Goal: Task Accomplishment & Management: Use online tool/utility

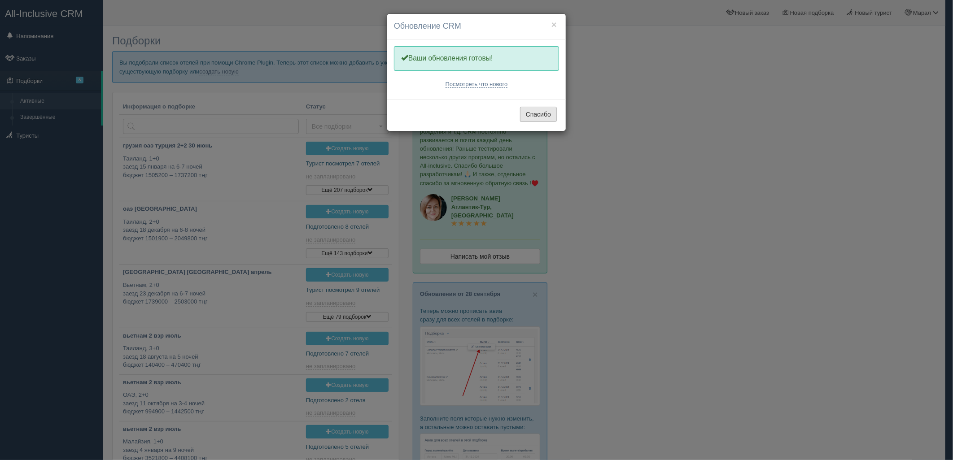
click at [531, 116] on button "Спасибо" at bounding box center [538, 114] width 37 height 15
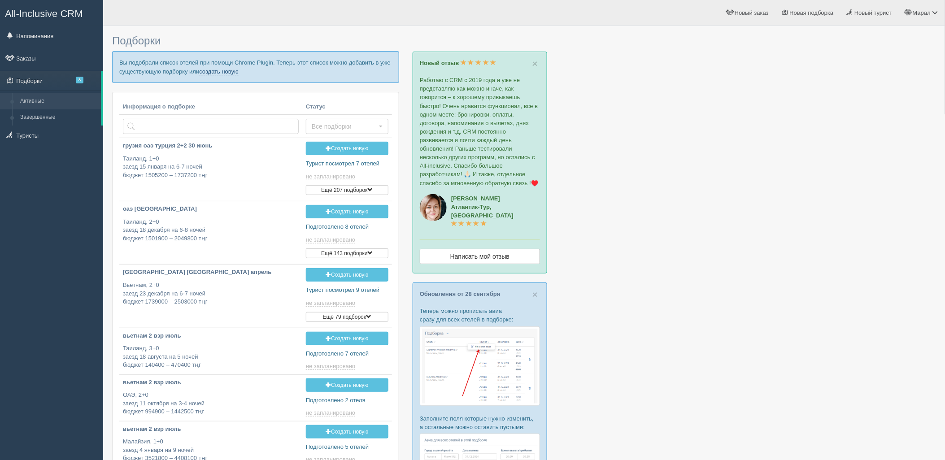
click at [223, 74] on link "создать новую" at bounding box center [218, 71] width 39 height 7
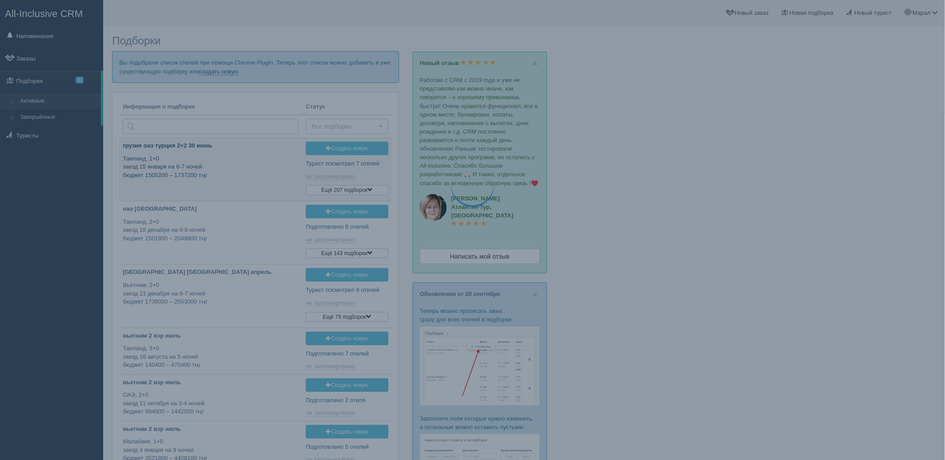
scroll to position [61, 0]
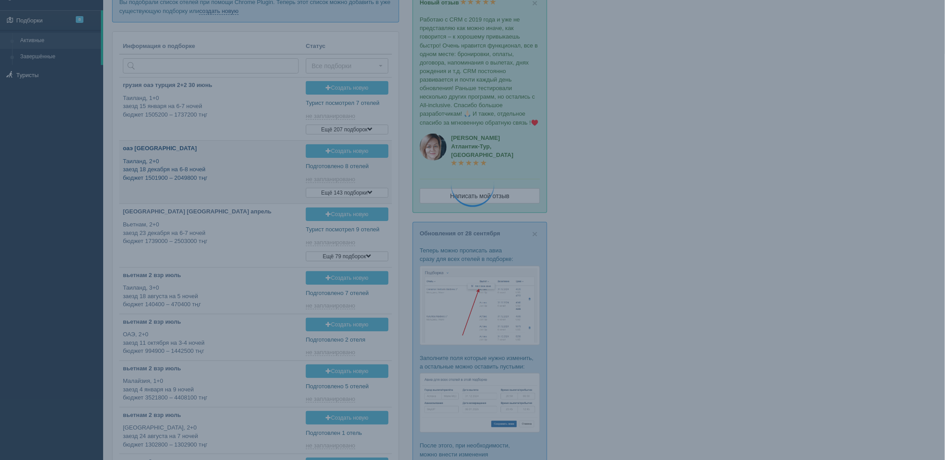
type input "2025-10-03 16:45"
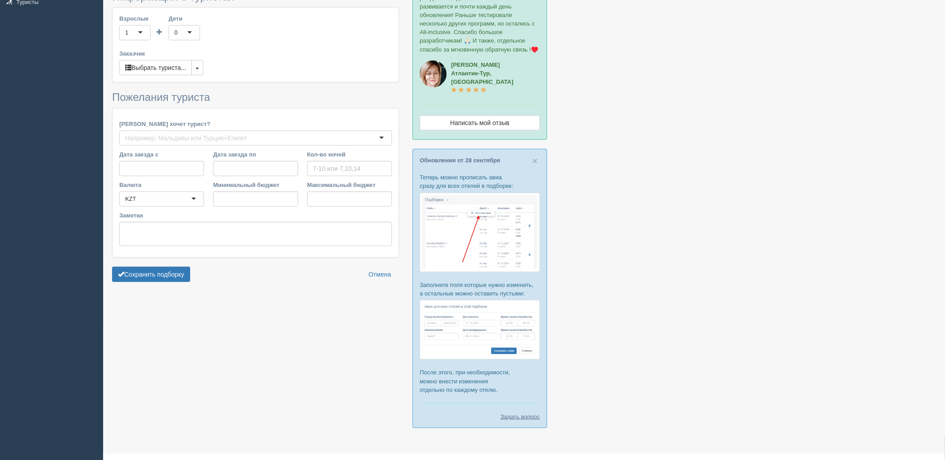
type input "3-4"
type input "920100"
type input "1032300"
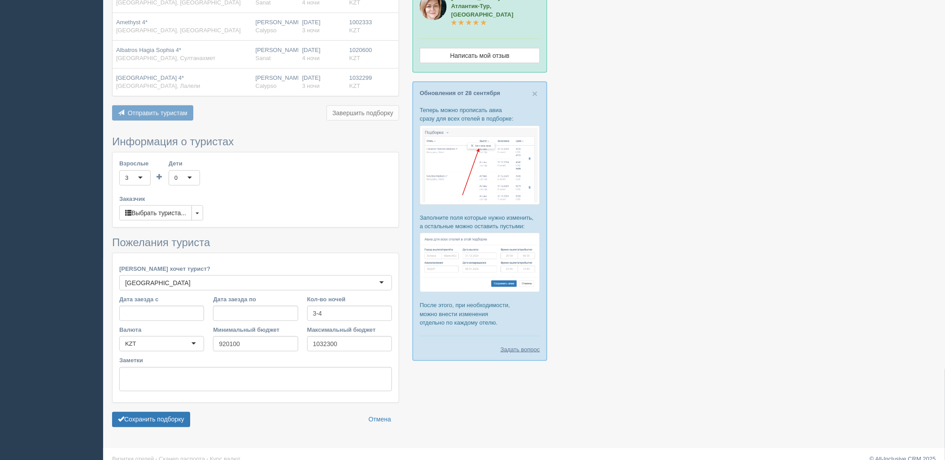
scroll to position [213, 0]
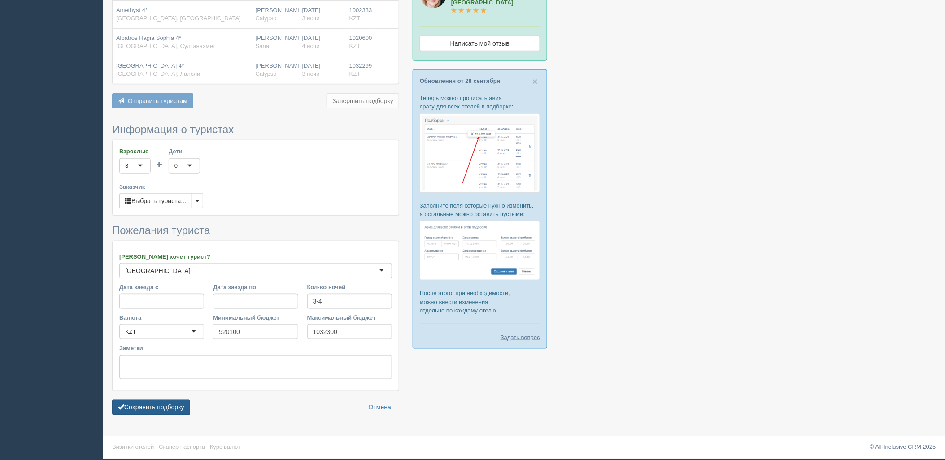
click at [180, 406] on button "Сохранить подборку" at bounding box center [151, 407] width 78 height 15
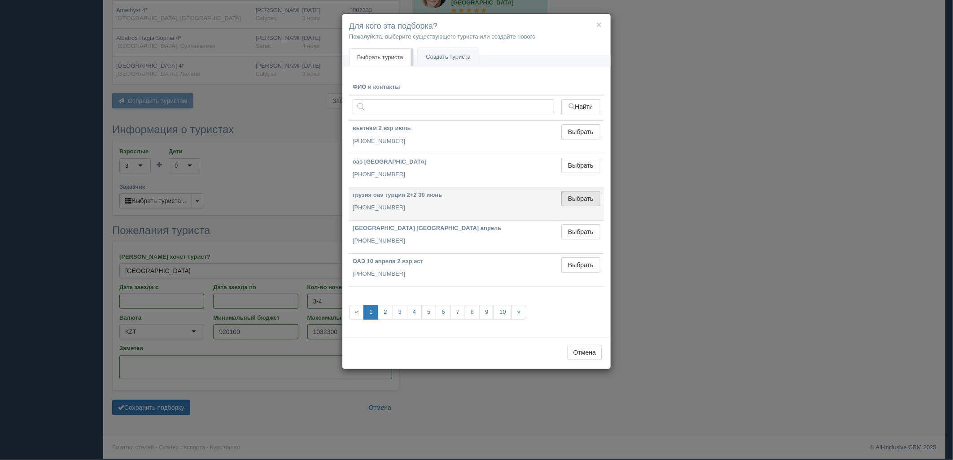
click at [574, 198] on button "Выбрать" at bounding box center [580, 198] width 39 height 15
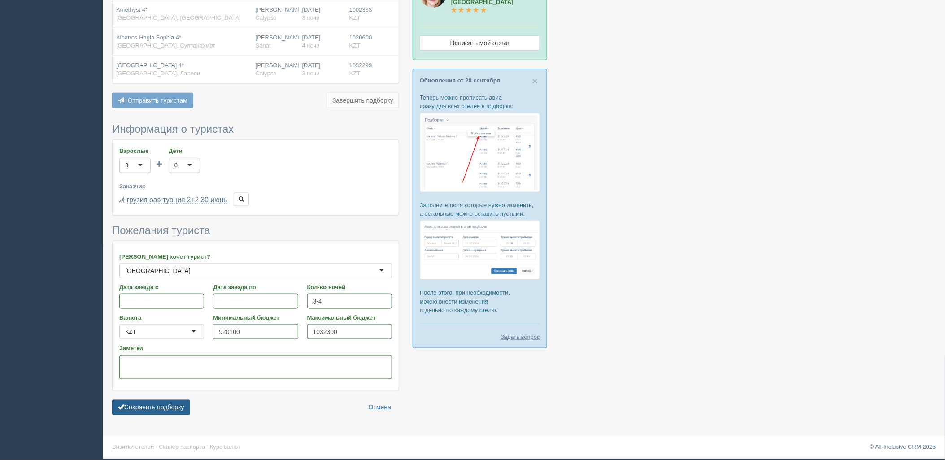
click at [174, 408] on button "Сохранить подборку" at bounding box center [151, 407] width 78 height 15
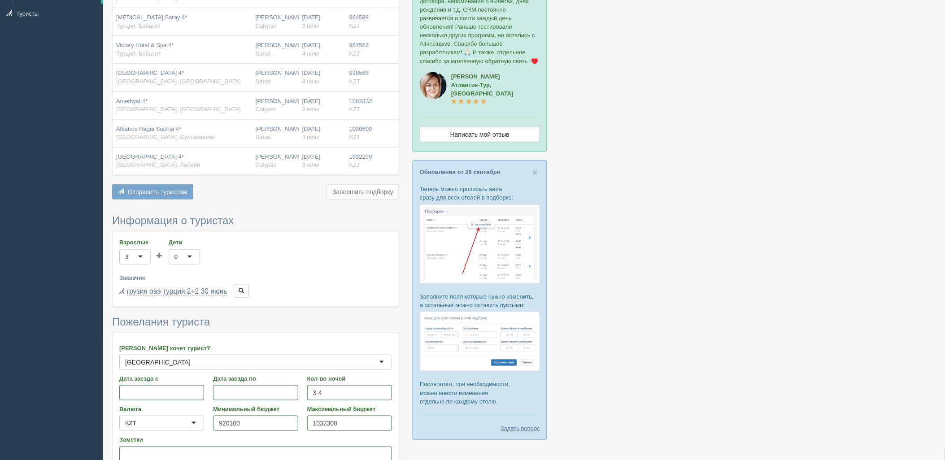
scroll to position [14, 0]
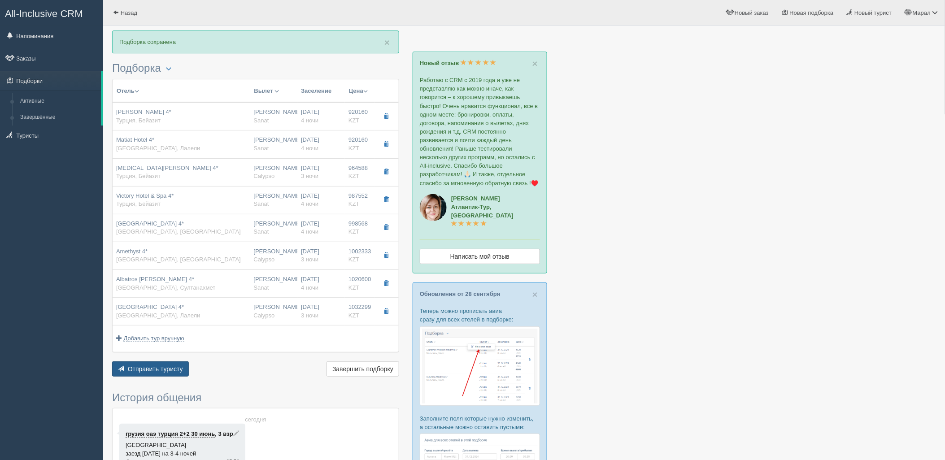
click at [155, 371] on span "Отправить туристу" at bounding box center [155, 369] width 55 height 7
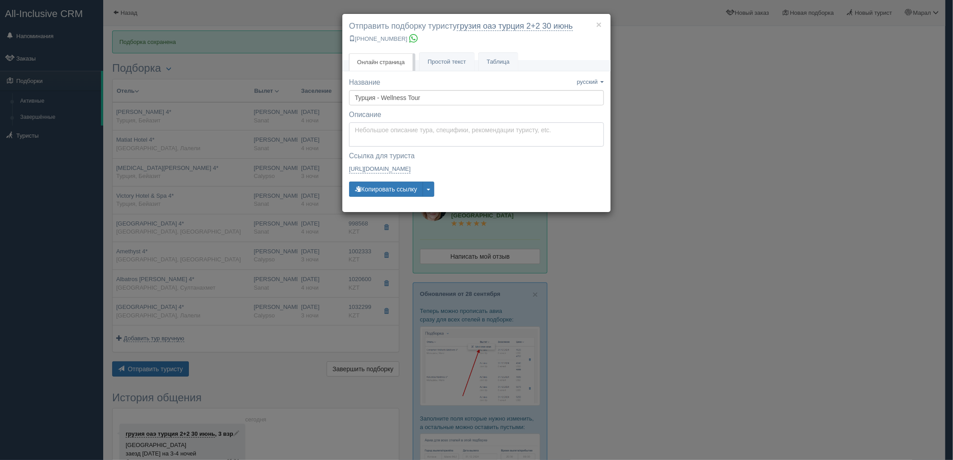
type textarea "Здравствуйте! Ниже представлены варианты туров для Вас. Для просмотра описания …"
click at [387, 129] on textarea "Здравствуйте! Ниже представлены варианты туров для Вас. Для просмотра описания …" at bounding box center [476, 134] width 255 height 24
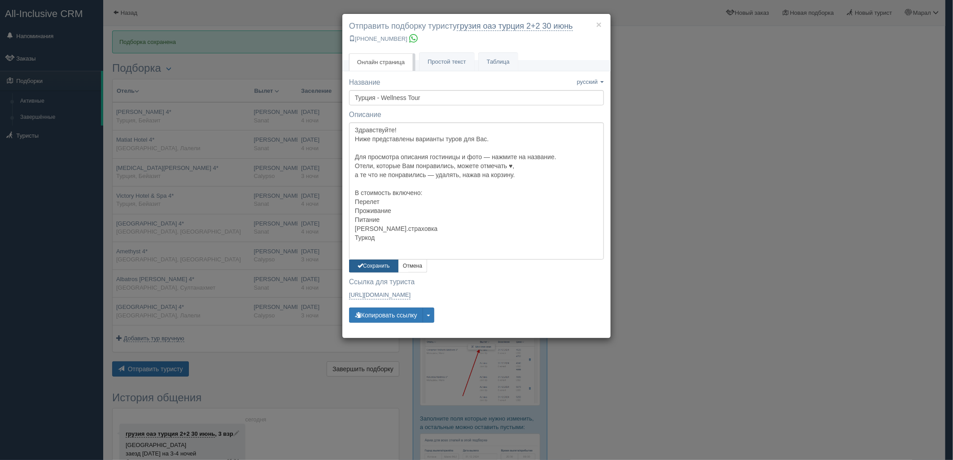
click at [375, 268] on button "Сохранить" at bounding box center [373, 266] width 49 height 13
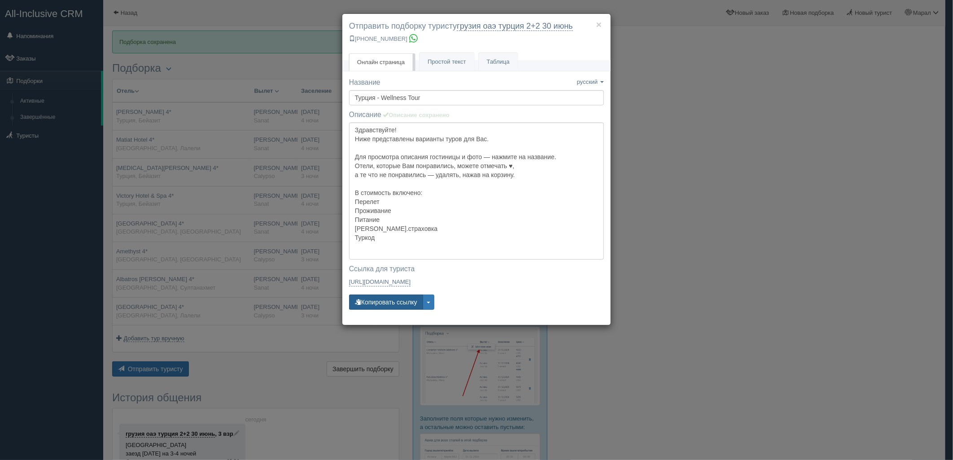
click at [384, 300] on button "Копировать ссылку" at bounding box center [386, 302] width 74 height 15
drag, startPoint x: 384, startPoint y: 300, endPoint x: 379, endPoint y: 298, distance: 6.0
click at [383, 299] on button "Копировать ссылку" at bounding box center [386, 302] width 74 height 15
click at [812, 246] on div "× Отправить подборку туристу грузия оаэ [GEOGRAPHIC_DATA] 2+2 [DATE] [PHONE_NUM…" at bounding box center [476, 230] width 953 height 460
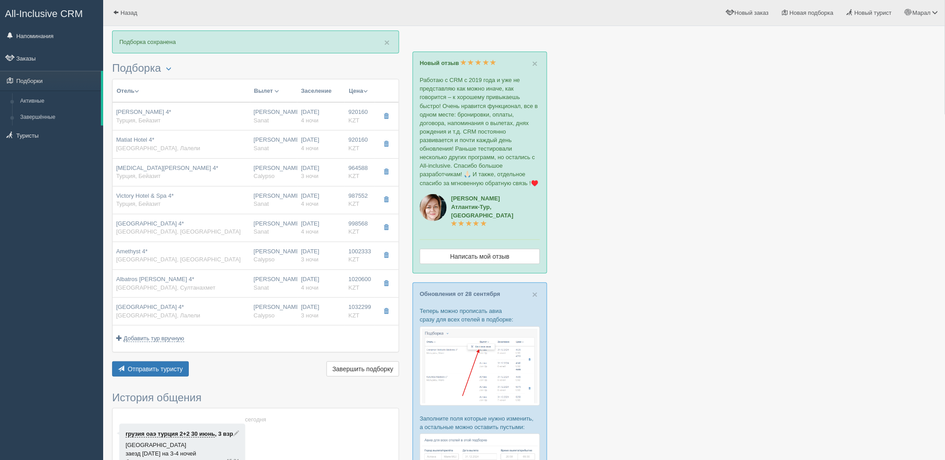
drag, startPoint x: 827, startPoint y: 222, endPoint x: 800, endPoint y: 211, distance: 29.4
click at [827, 222] on div at bounding box center [524, 306] width 824 height 553
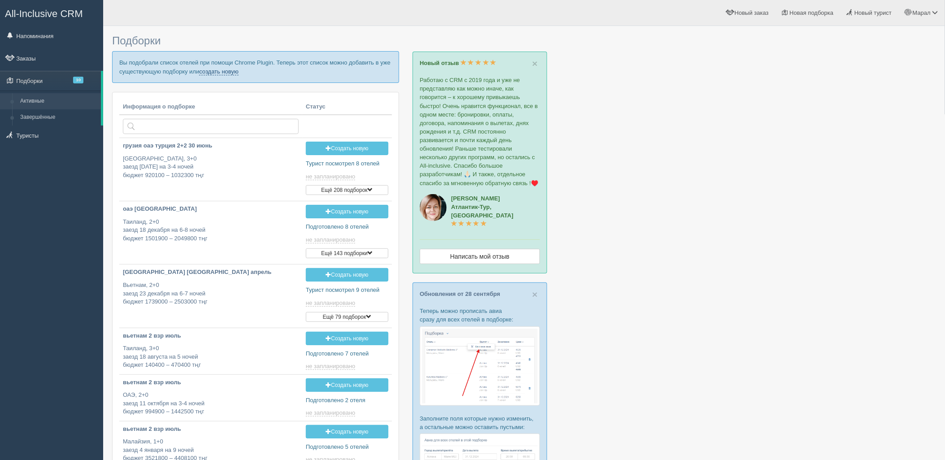
drag, startPoint x: 0, startPoint y: 0, endPoint x: 227, endPoint y: 71, distance: 238.2
click at [227, 71] on link "создать новую" at bounding box center [218, 71] width 39 height 7
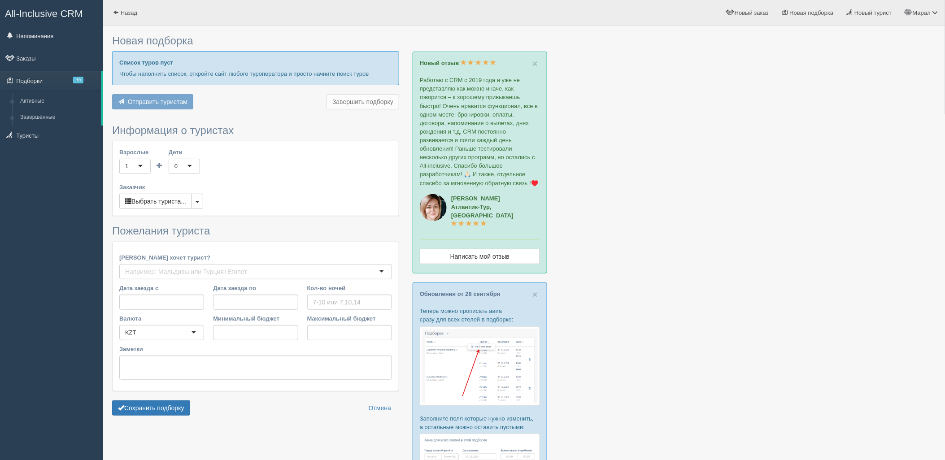
type input "6"
type input "810300"
type input "1132100"
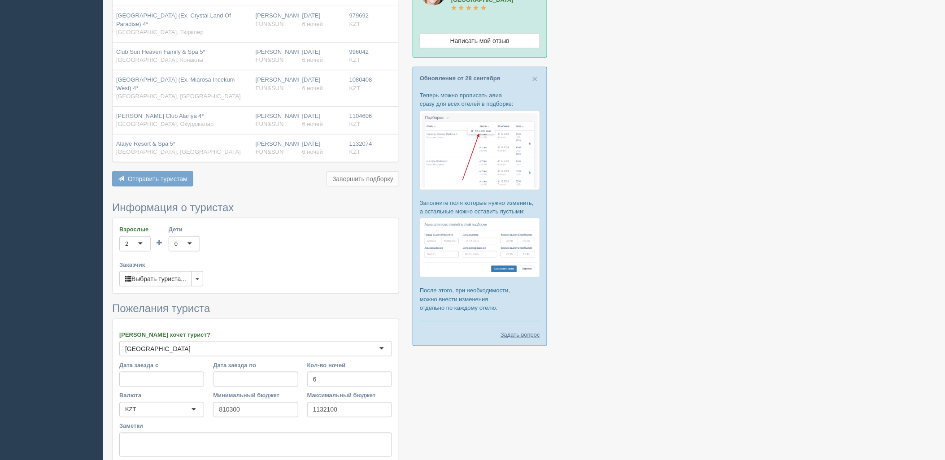
scroll to position [249, 0]
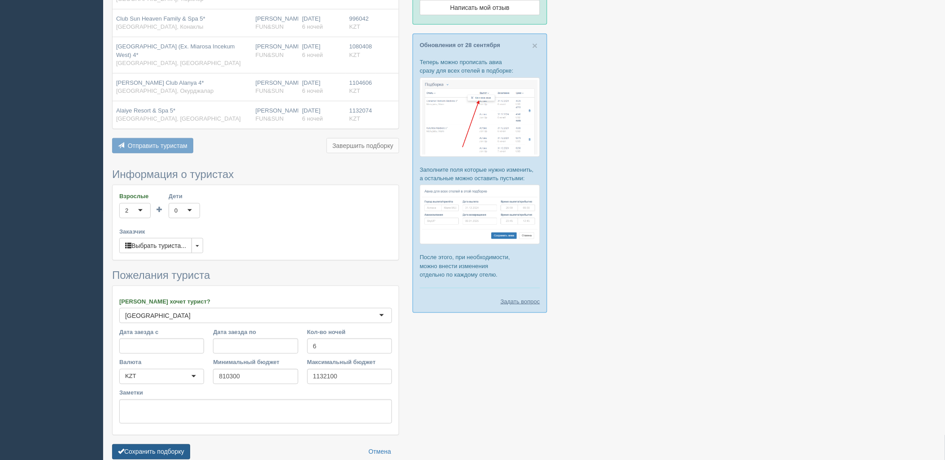
click at [167, 444] on button "Сохранить подборку" at bounding box center [151, 451] width 78 height 15
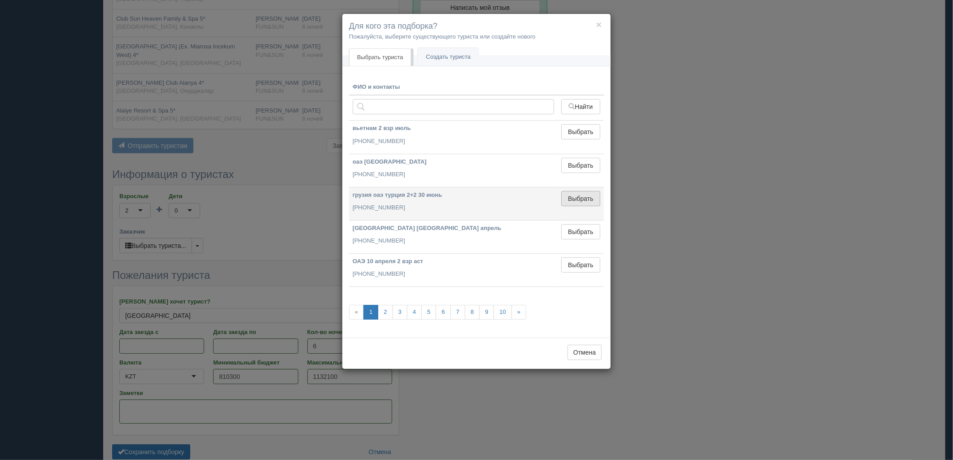
click at [582, 205] on button "Выбрать" at bounding box center [580, 198] width 39 height 15
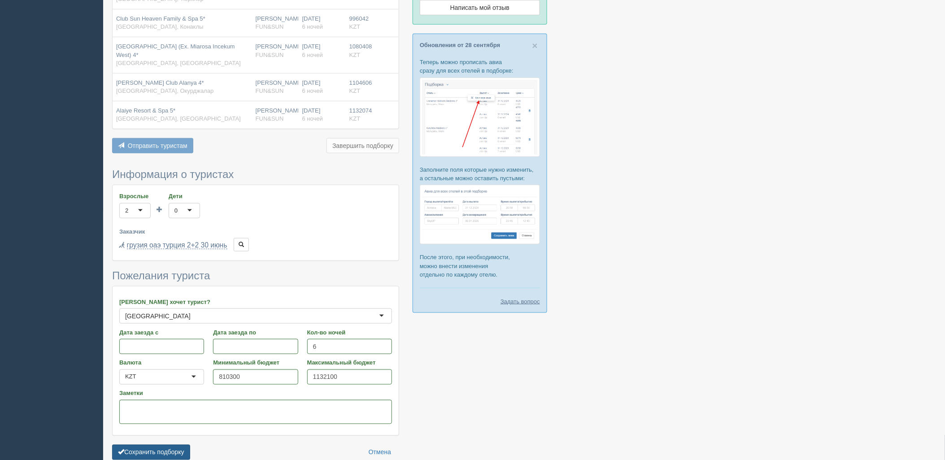
click at [139, 445] on button "Сохранить подборку" at bounding box center [151, 452] width 78 height 15
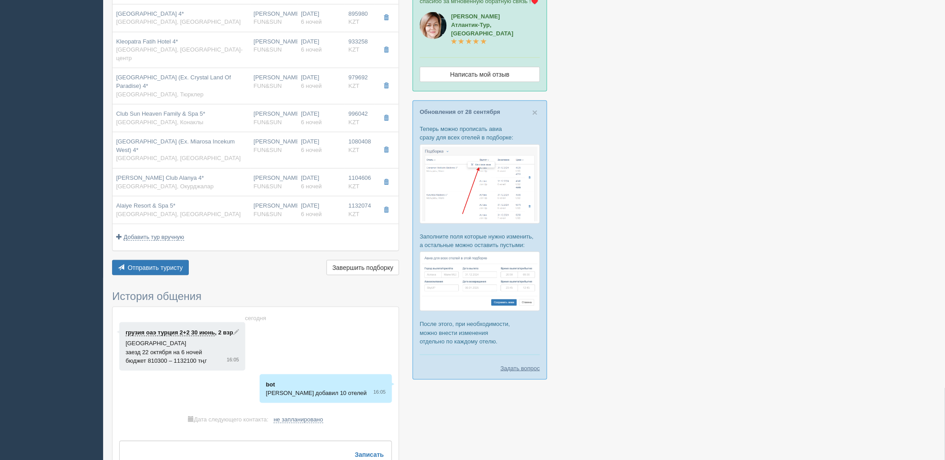
scroll to position [236, 0]
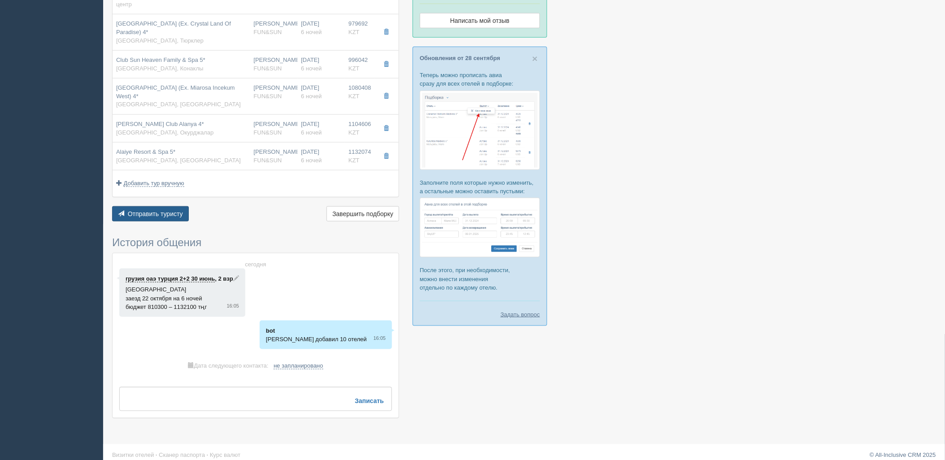
click at [146, 210] on span "Отправить туристу" at bounding box center [155, 213] width 55 height 7
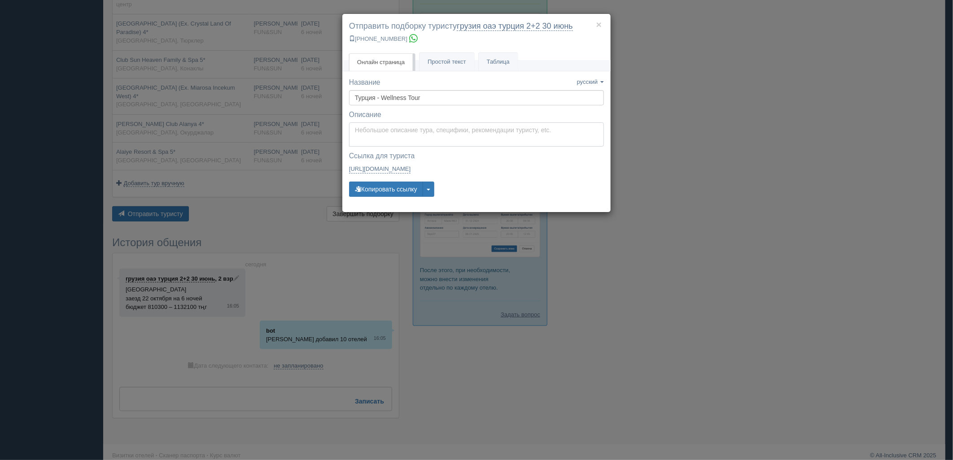
type textarea "Здравствуйте! Ниже представлены варианты туров для Вас. Для просмотра описания …"
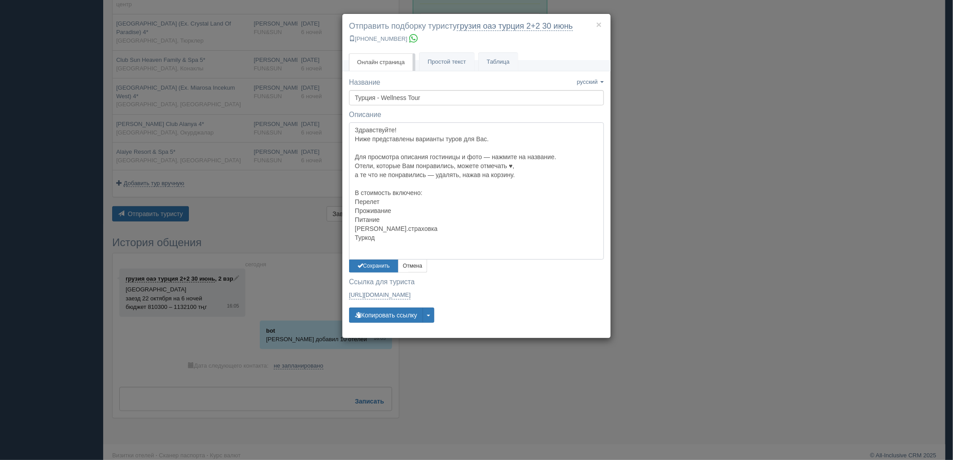
click at [413, 126] on textarea "Здравствуйте! Ниже представлены варианты туров для Вас. Для просмотра описания …" at bounding box center [476, 190] width 255 height 137
click at [384, 263] on button "Сохранить" at bounding box center [373, 266] width 49 height 13
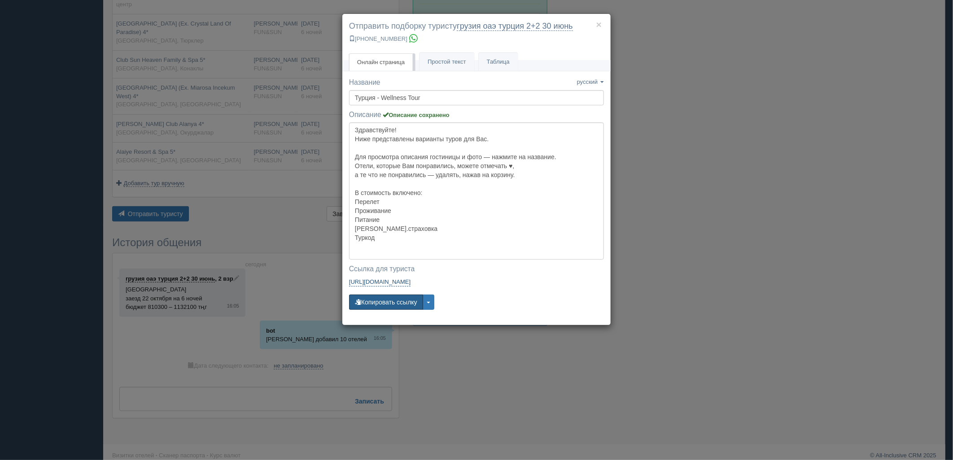
drag, startPoint x: 397, startPoint y: 298, endPoint x: 396, endPoint y: 286, distance: 12.1
click at [397, 297] on button "Копировать ссылку" at bounding box center [386, 302] width 74 height 15
click at [395, 306] on button "Копировать ссылку" at bounding box center [386, 302] width 74 height 15
drag, startPoint x: 241, startPoint y: 220, endPoint x: 170, endPoint y: 214, distance: 72.0
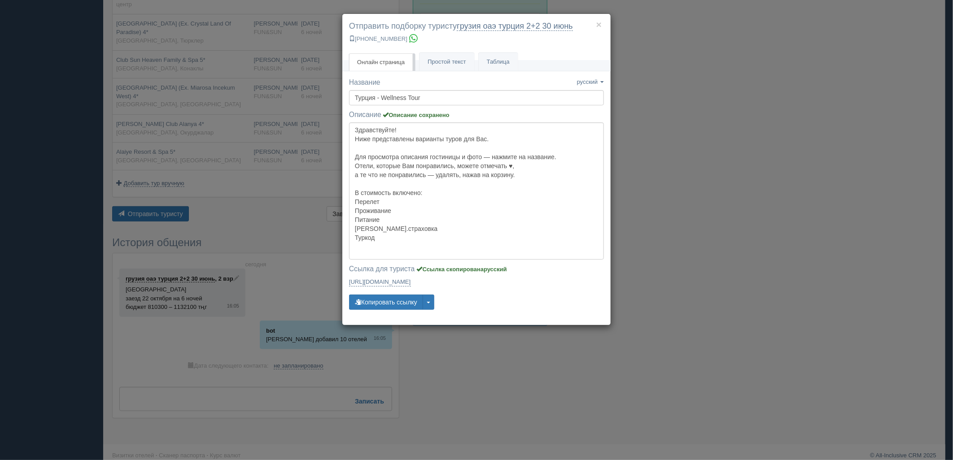
click at [237, 220] on div "× Отправить подборку туристу грузия оаэ [GEOGRAPHIC_DATA] 2+2 [DATE] [PHONE_NUM…" at bounding box center [476, 230] width 953 height 460
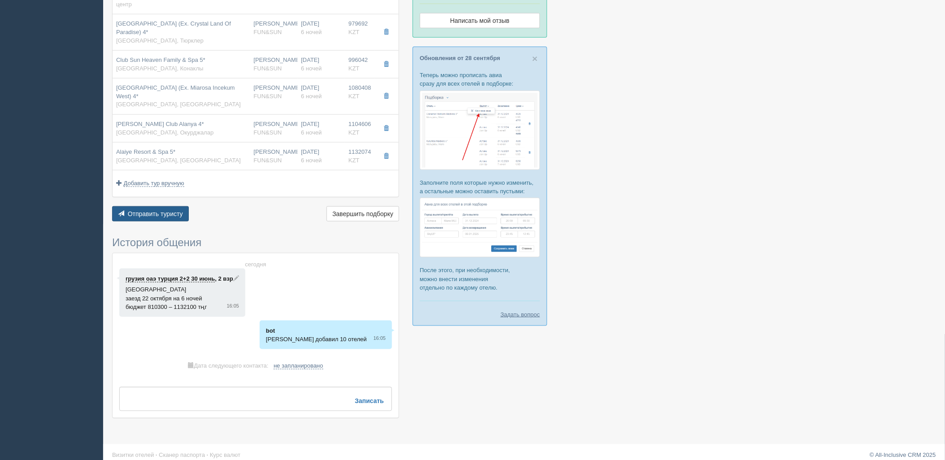
click at [168, 210] on span "Отправить туристу" at bounding box center [155, 213] width 55 height 7
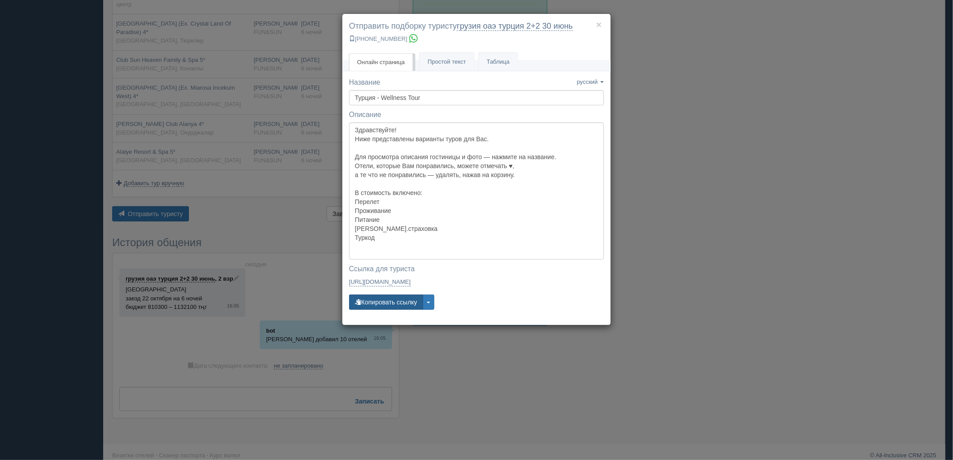
click at [384, 304] on button "Копировать ссылку" at bounding box center [386, 302] width 74 height 15
click at [383, 304] on button "Копировать ссылку" at bounding box center [386, 302] width 74 height 15
click at [757, 274] on div "× Отправить подборку туристу грузия оаэ [GEOGRAPHIC_DATA] 2+2 [DATE] [PHONE_NUM…" at bounding box center [476, 230] width 953 height 460
